Goal: Navigation & Orientation: Understand site structure

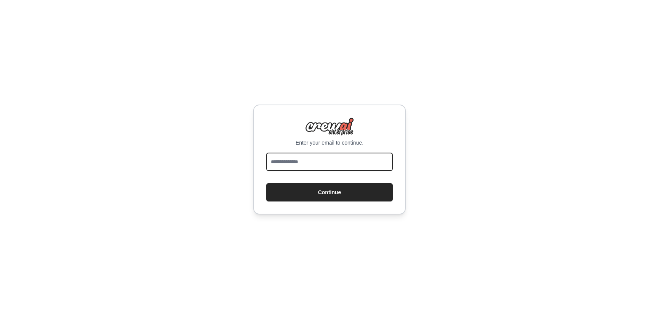
click at [303, 167] on input "email" at bounding box center [329, 162] width 127 height 18
type input "**********"
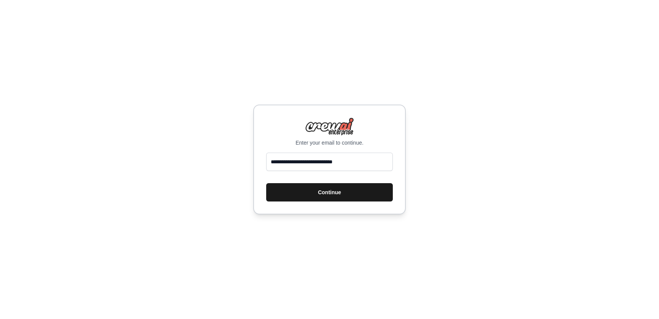
click at [331, 192] on button "Continue" at bounding box center [329, 192] width 127 height 18
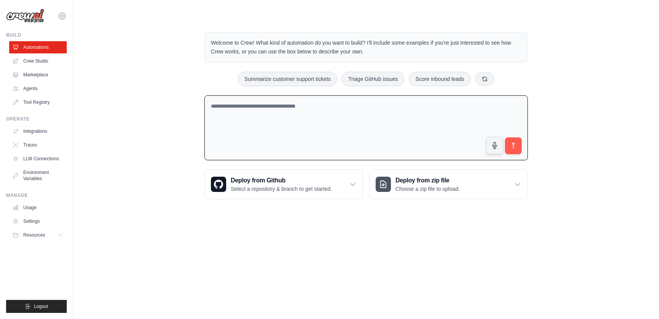
click at [327, 114] on textarea at bounding box center [367, 127] width 324 height 65
click at [35, 61] on link "Crew Studio" at bounding box center [39, 61] width 58 height 12
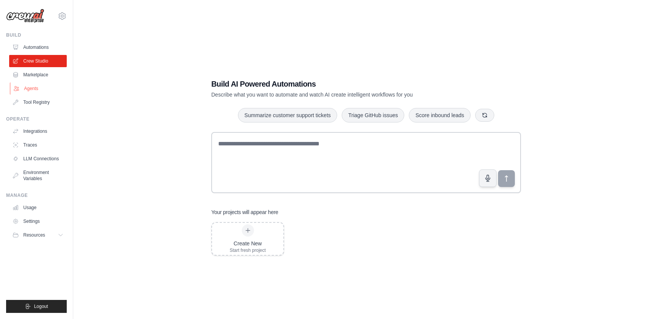
click at [30, 90] on link "Agents" at bounding box center [39, 88] width 58 height 12
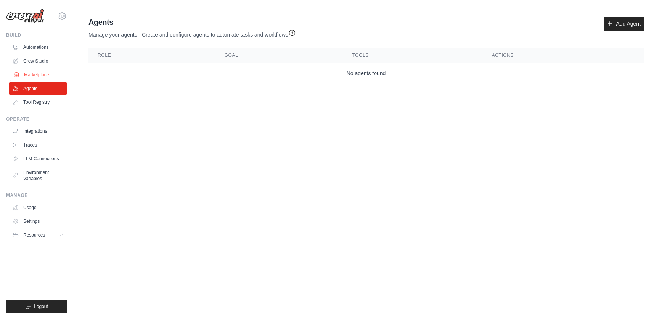
click at [34, 75] on link "Marketplace" at bounding box center [39, 75] width 58 height 12
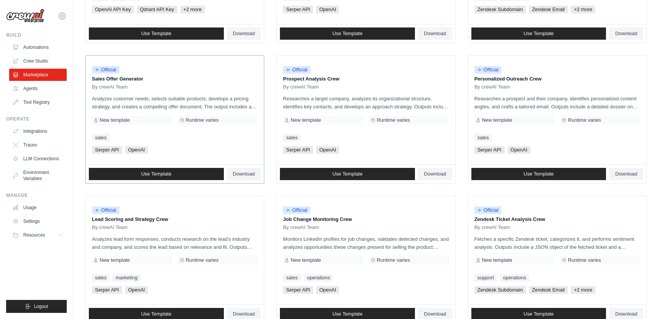
scroll to position [193, 0]
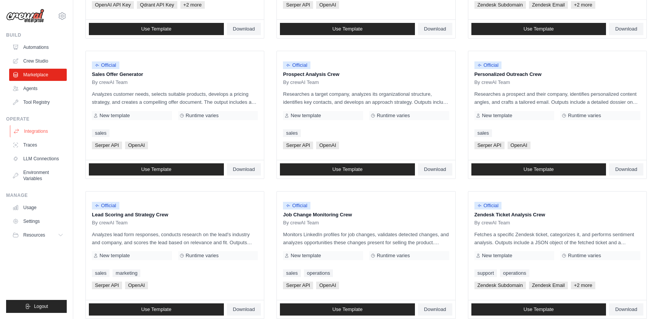
click at [29, 131] on link "Integrations" at bounding box center [39, 131] width 58 height 12
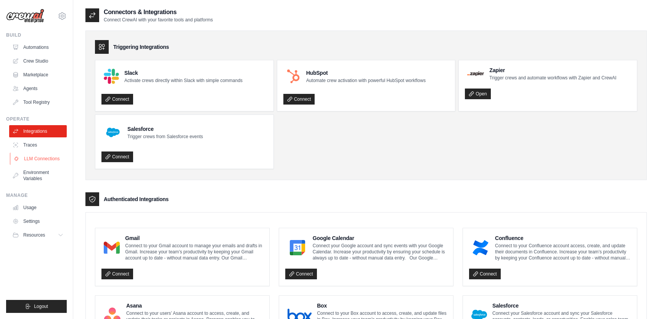
click at [37, 159] on link "LLM Connections" at bounding box center [39, 159] width 58 height 12
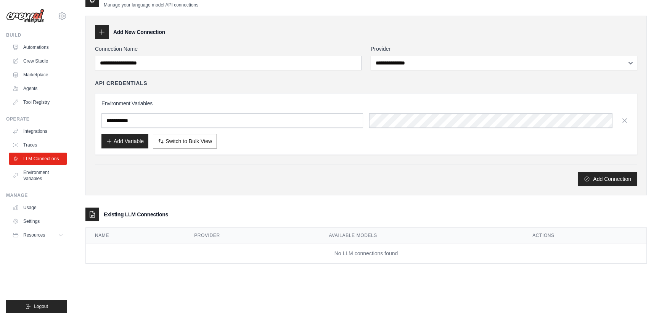
scroll to position [15, 0]
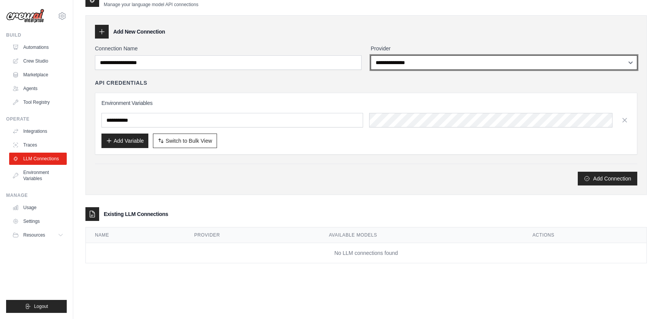
click at [427, 62] on select "**********" at bounding box center [504, 62] width 267 height 15
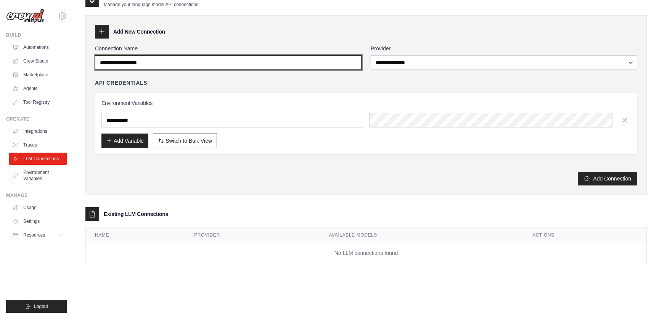
click at [240, 69] on input "Connection Name" at bounding box center [228, 62] width 267 height 15
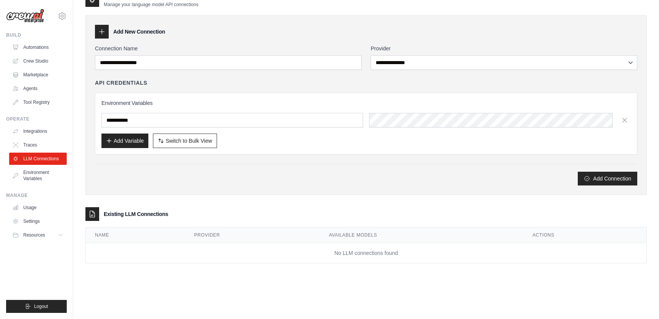
click at [252, 40] on div "**********" at bounding box center [366, 105] width 562 height 180
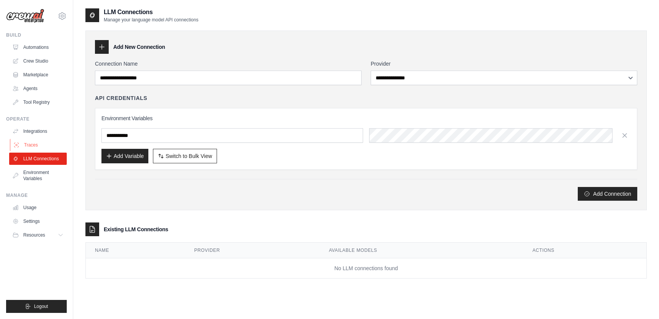
click at [44, 141] on link "Traces" at bounding box center [39, 145] width 58 height 12
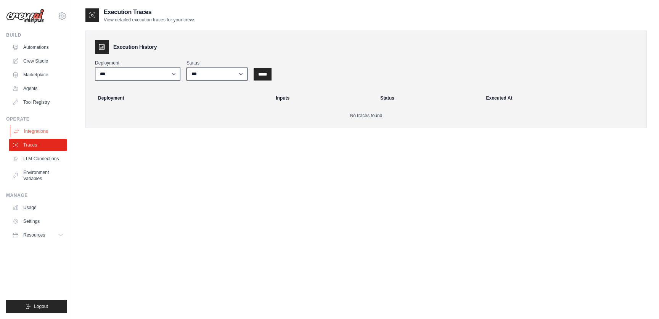
click at [41, 126] on link "Integrations" at bounding box center [39, 131] width 58 height 12
